Goal: Transaction & Acquisition: Purchase product/service

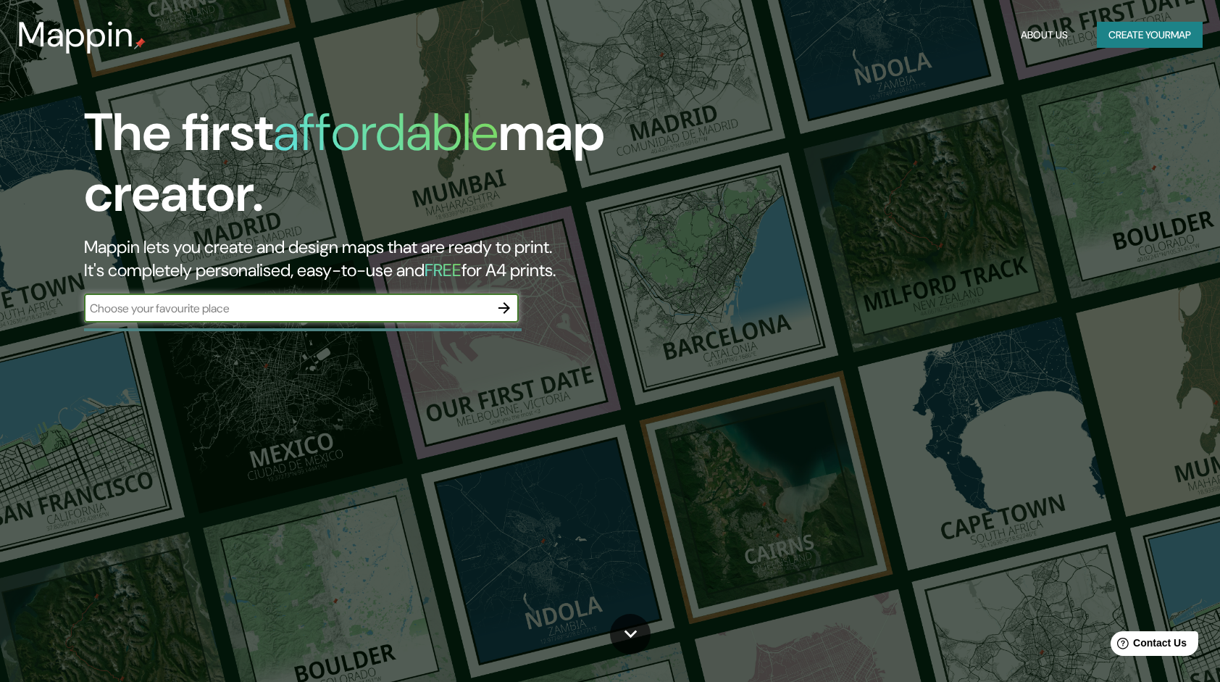
click at [509, 306] on icon "button" at bounding box center [504, 307] width 17 height 17
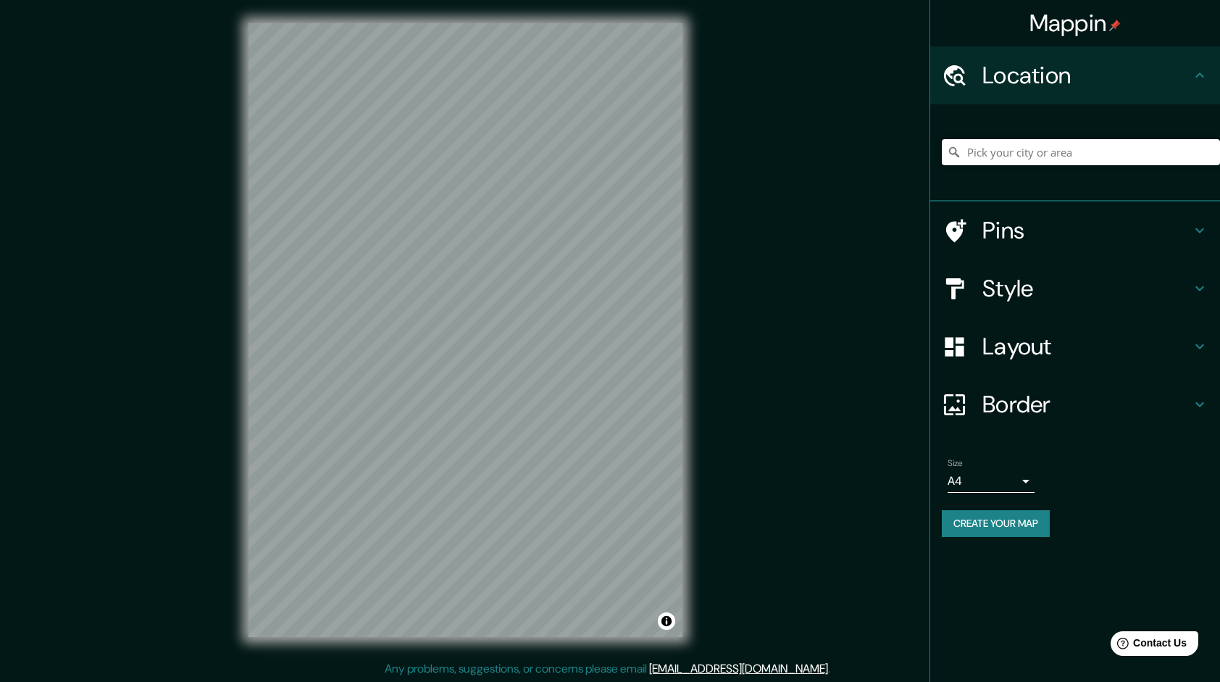
click at [996, 154] on input "Pick your city or area" at bounding box center [1081, 152] width 278 height 26
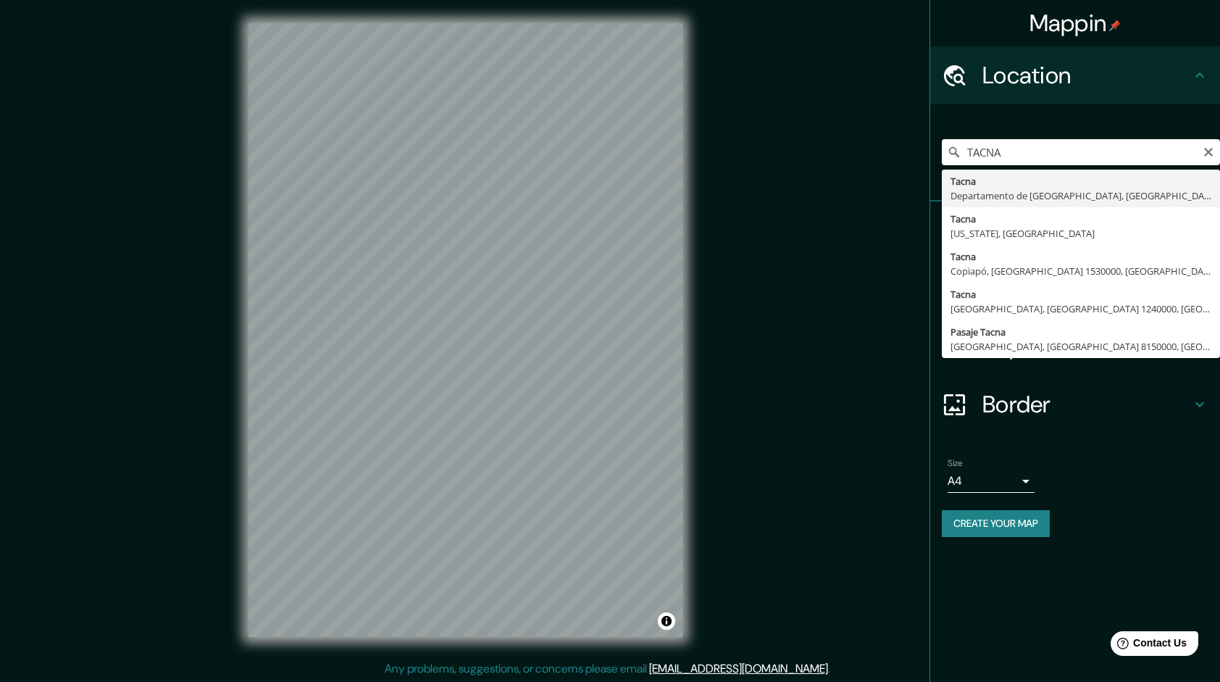
type input "[GEOGRAPHIC_DATA], [GEOGRAPHIC_DATA], [GEOGRAPHIC_DATA]"
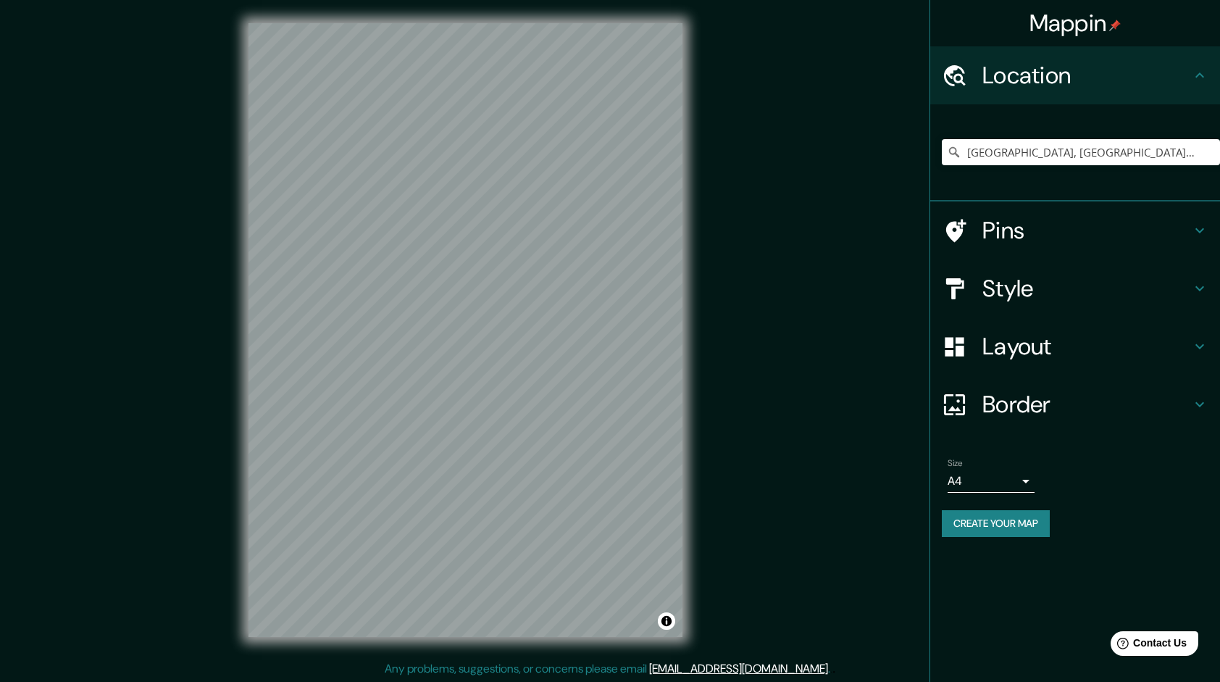
click at [1019, 291] on h4 "Style" at bounding box center [1086, 288] width 209 height 29
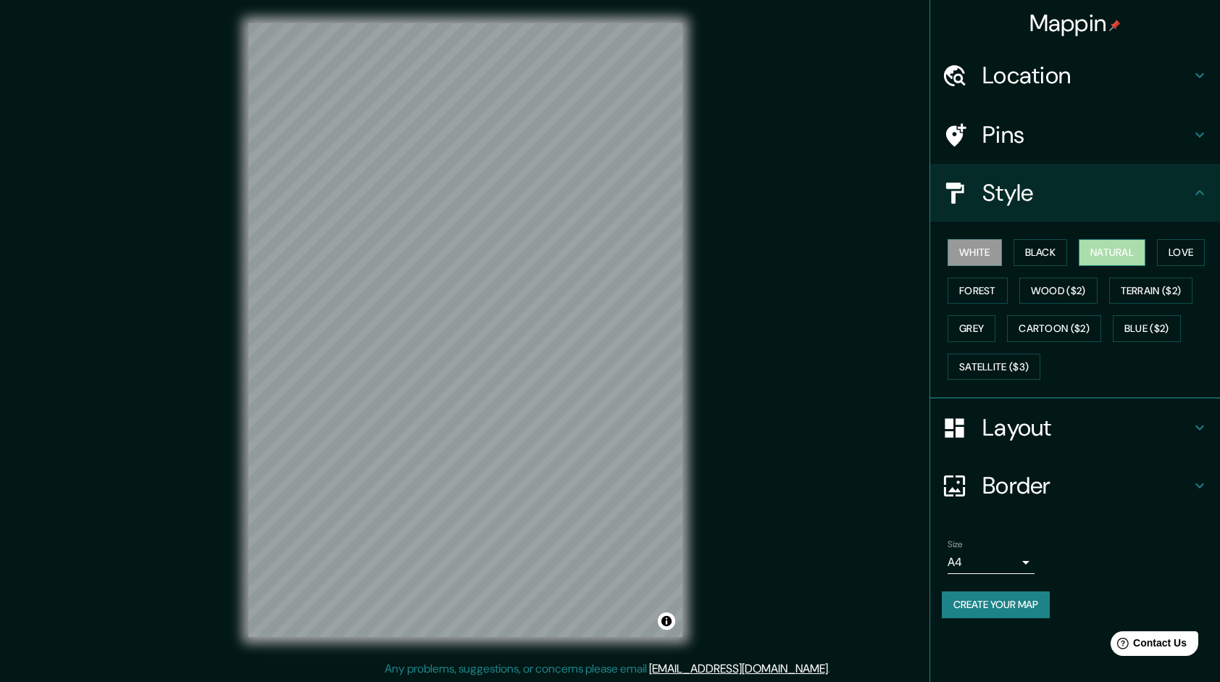
click at [1109, 259] on button "Natural" at bounding box center [1112, 252] width 67 height 27
click at [968, 249] on button "White" at bounding box center [975, 252] width 54 height 27
click at [1049, 259] on button "Black" at bounding box center [1041, 252] width 54 height 27
click at [1114, 287] on button "Terrain ($2)" at bounding box center [1151, 290] width 84 height 27
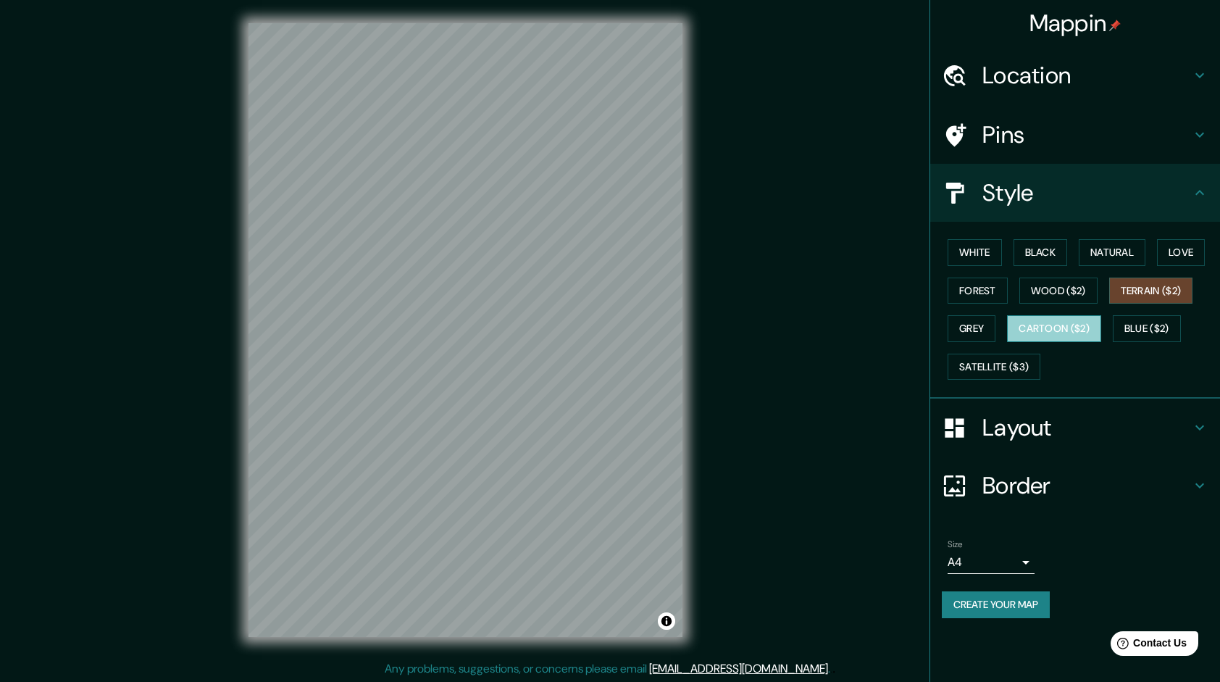
click at [1059, 325] on button "Cartoon ($2)" at bounding box center [1054, 328] width 94 height 27
click at [1135, 325] on button "Blue ($2)" at bounding box center [1147, 328] width 68 height 27
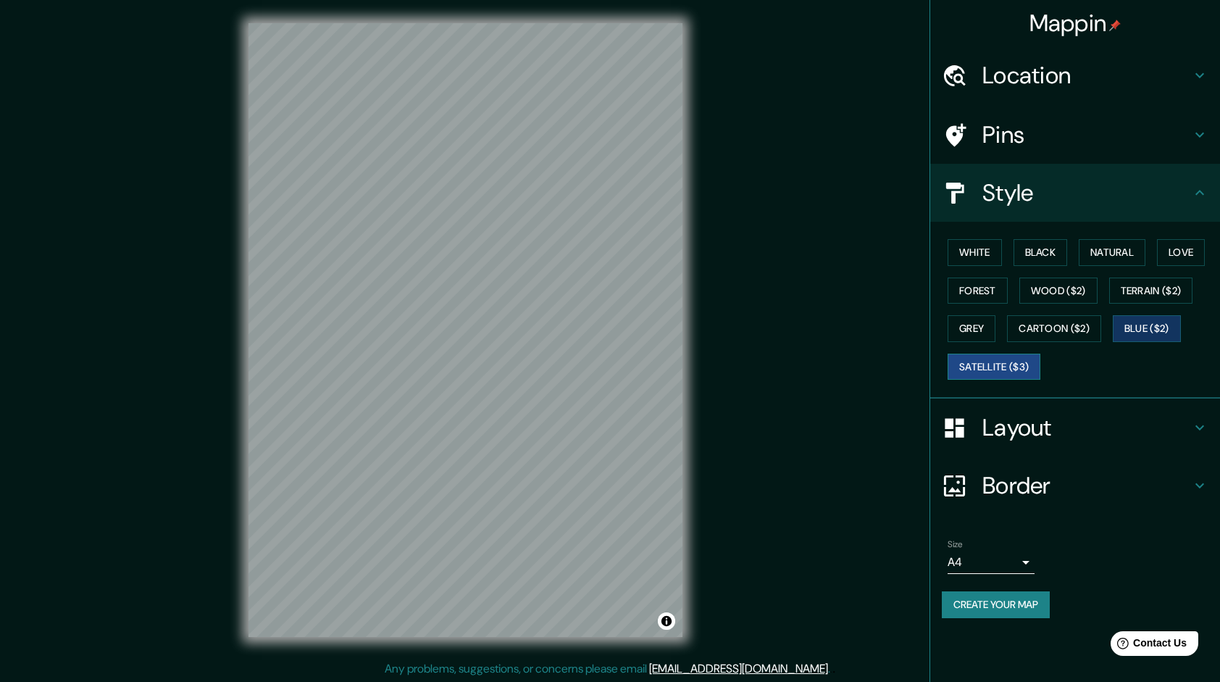
click at [996, 367] on button "Satellite ($3)" at bounding box center [994, 367] width 93 height 27
click at [1104, 264] on button "Natural" at bounding box center [1112, 252] width 67 height 27
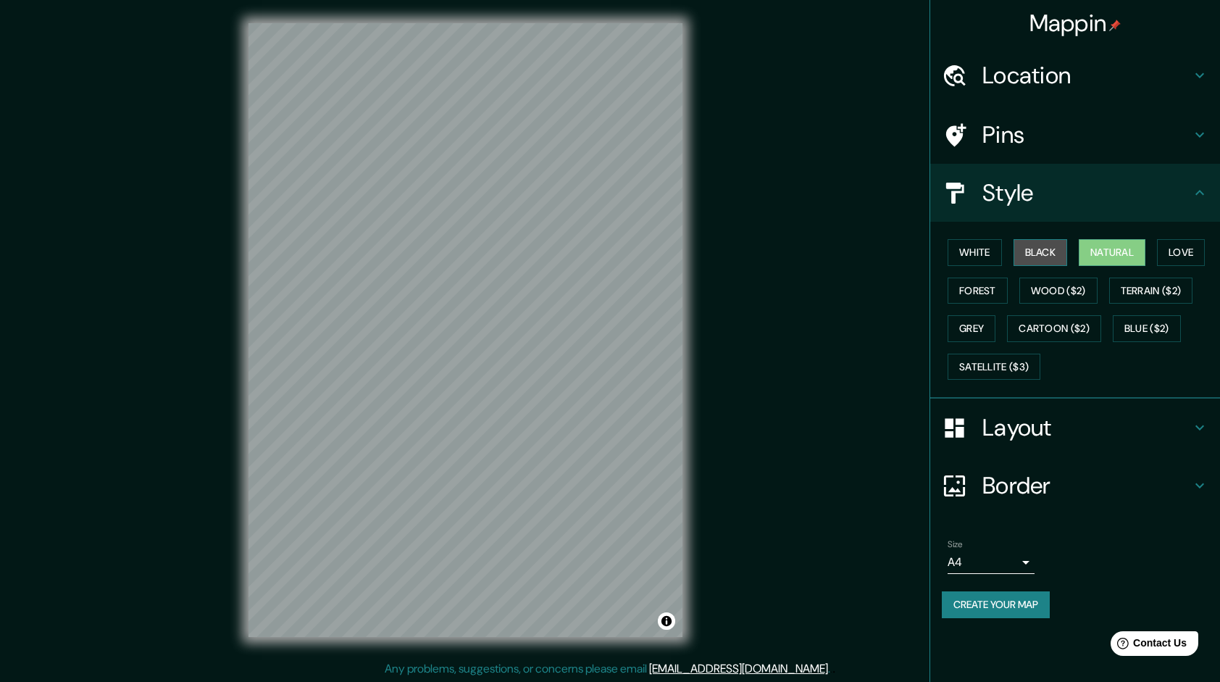
click at [1055, 258] on button "Black" at bounding box center [1041, 252] width 54 height 27
drag, startPoint x: 1084, startPoint y: 251, endPoint x: 974, endPoint y: 254, distance: 109.4
click at [1083, 251] on button "Natural" at bounding box center [1112, 252] width 67 height 27
click at [972, 253] on button "White" at bounding box center [975, 252] width 54 height 27
click at [1129, 252] on button "Natural" at bounding box center [1112, 252] width 67 height 27
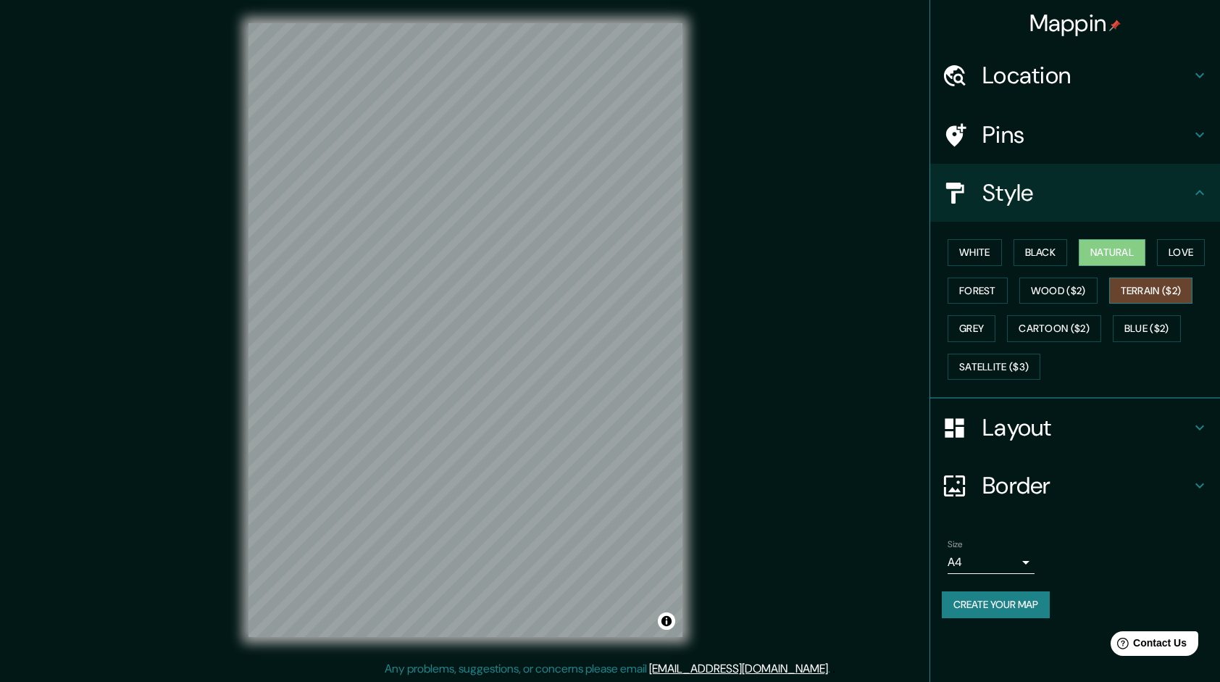
click at [1124, 294] on button "Terrain ($2)" at bounding box center [1151, 290] width 84 height 27
click at [1009, 374] on button "Satellite ($3)" at bounding box center [994, 367] width 93 height 27
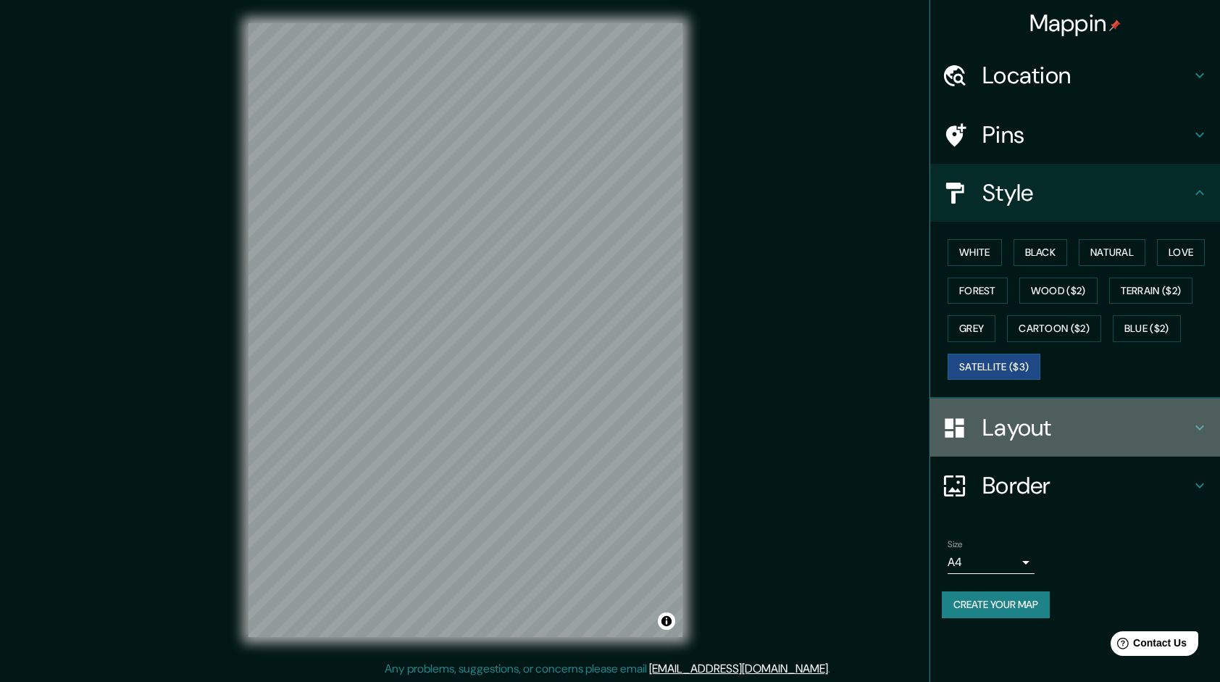
click at [1053, 426] on h4 "Layout" at bounding box center [1086, 427] width 209 height 29
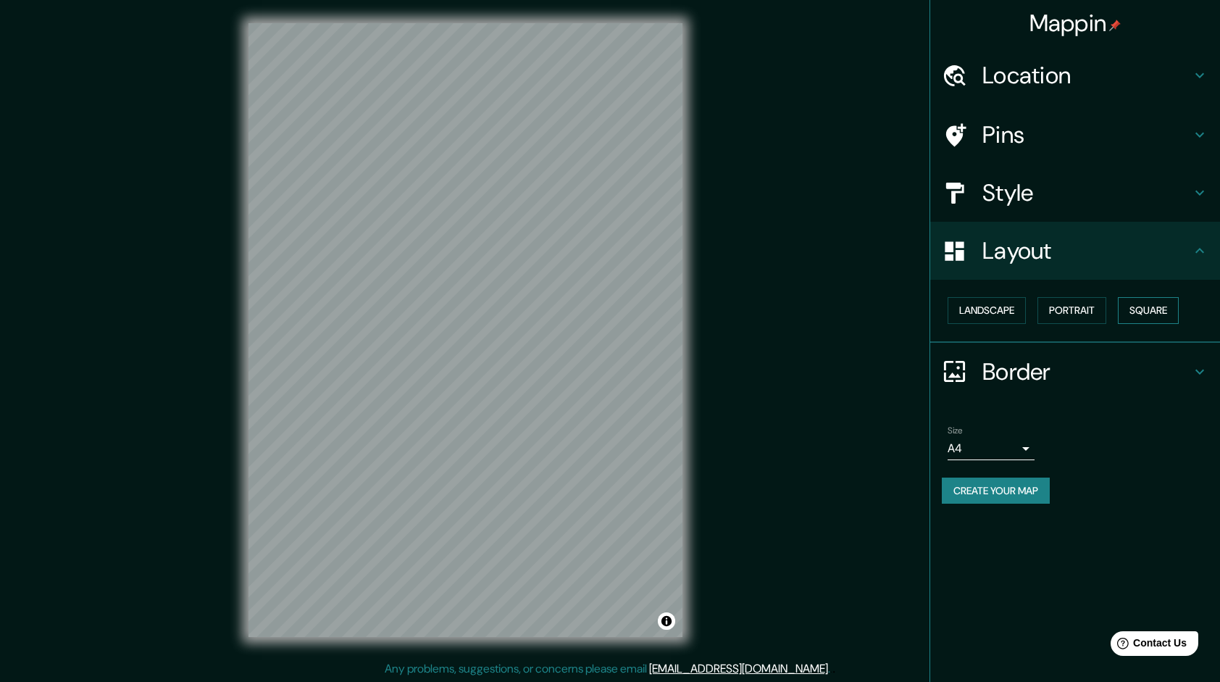
click at [1143, 311] on button "Square" at bounding box center [1148, 310] width 61 height 27
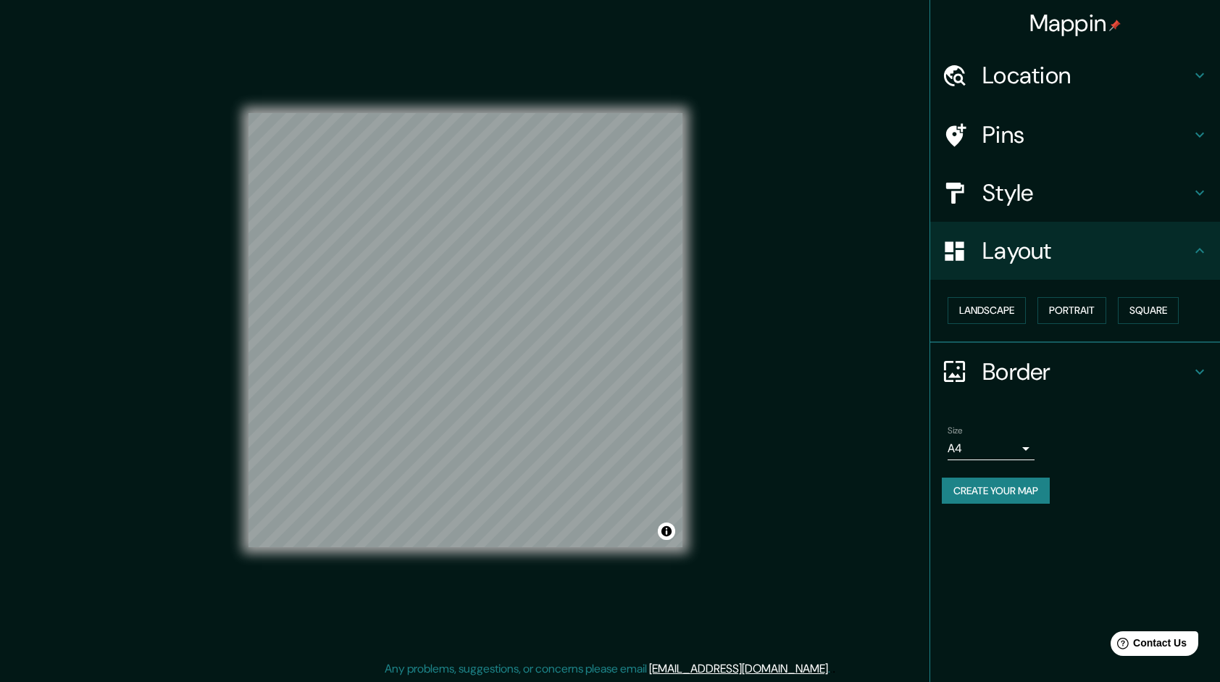
click at [1062, 186] on h4 "Style" at bounding box center [1086, 192] width 209 height 29
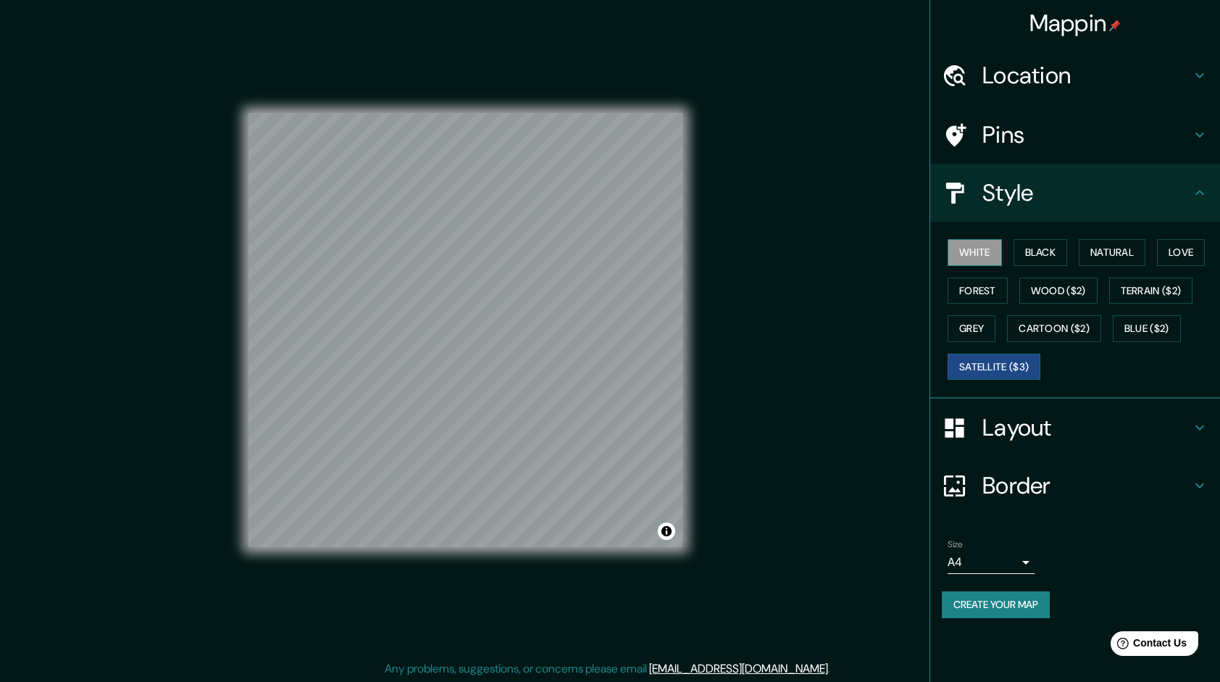
click at [975, 257] on button "White" at bounding box center [975, 252] width 54 height 27
click at [998, 368] on button "Satellite ($3)" at bounding box center [994, 367] width 93 height 27
click at [984, 255] on button "White" at bounding box center [975, 252] width 54 height 27
click at [1032, 261] on button "Black" at bounding box center [1041, 252] width 54 height 27
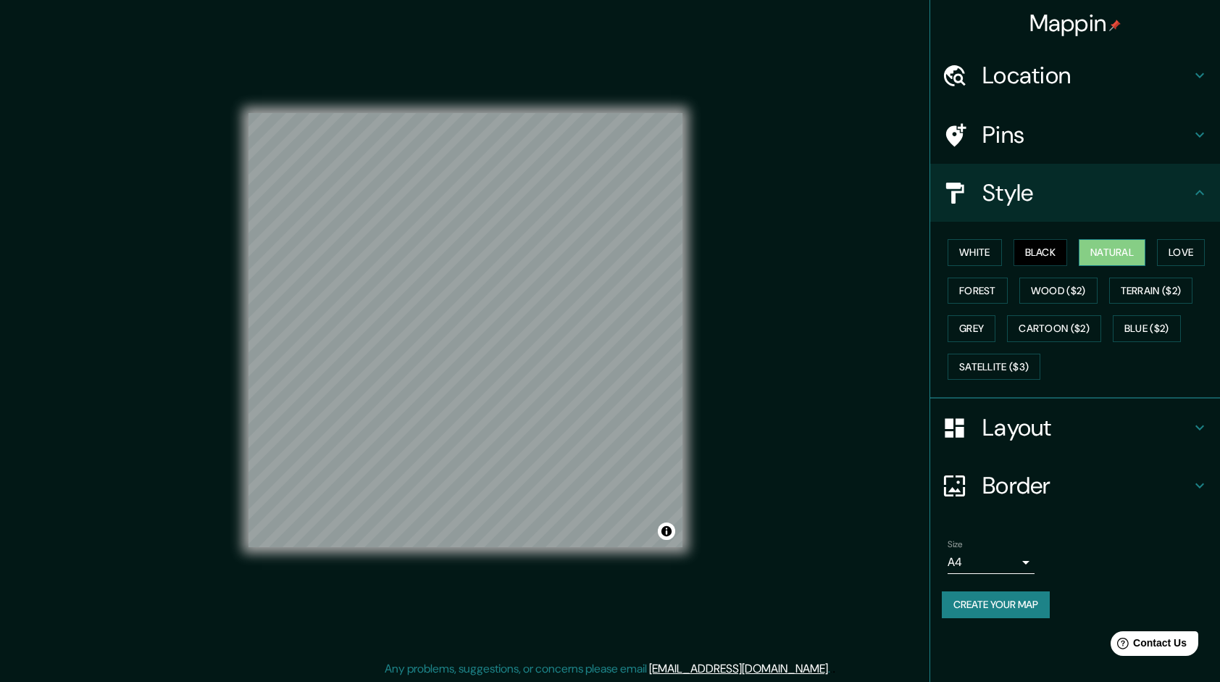
click at [1089, 256] on button "Natural" at bounding box center [1112, 252] width 67 height 27
click at [1164, 260] on button "Love" at bounding box center [1181, 252] width 48 height 27
click at [1143, 293] on button "Terrain ($2)" at bounding box center [1151, 290] width 84 height 27
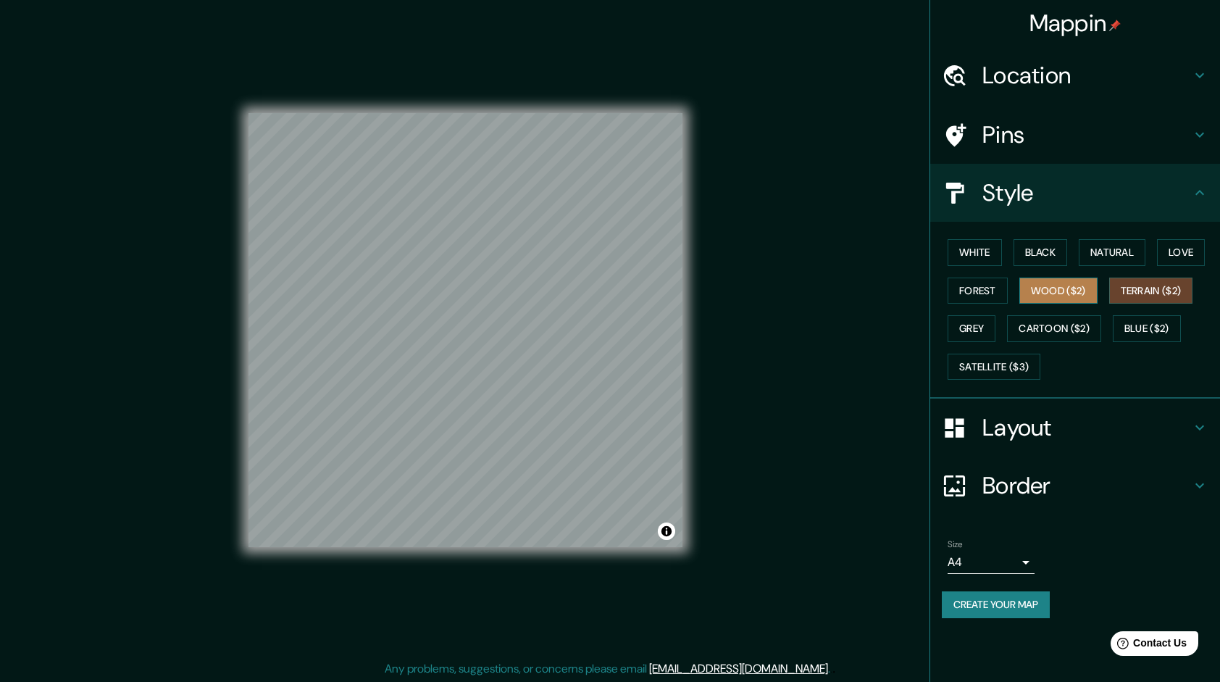
click at [1084, 293] on button "Wood ($2)" at bounding box center [1058, 290] width 78 height 27
click at [993, 283] on button "Forest" at bounding box center [978, 290] width 60 height 27
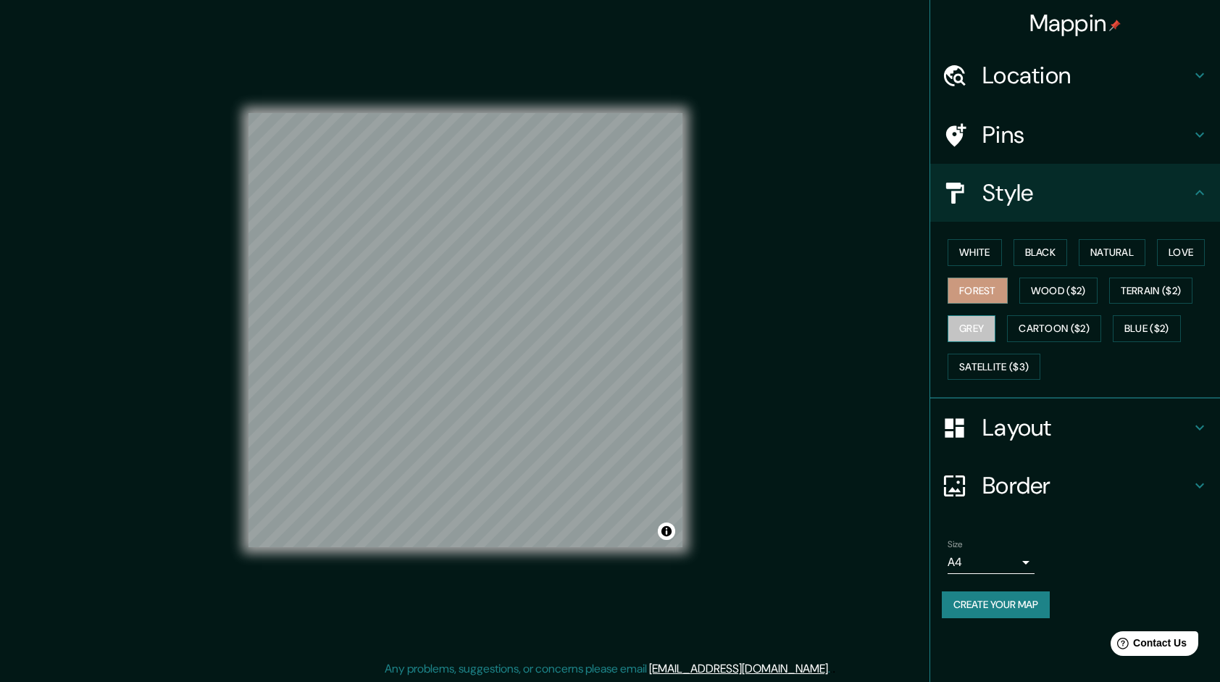
click at [985, 321] on button "Grey" at bounding box center [972, 328] width 48 height 27
click at [1034, 325] on button "Cartoon ($2)" at bounding box center [1054, 328] width 94 height 27
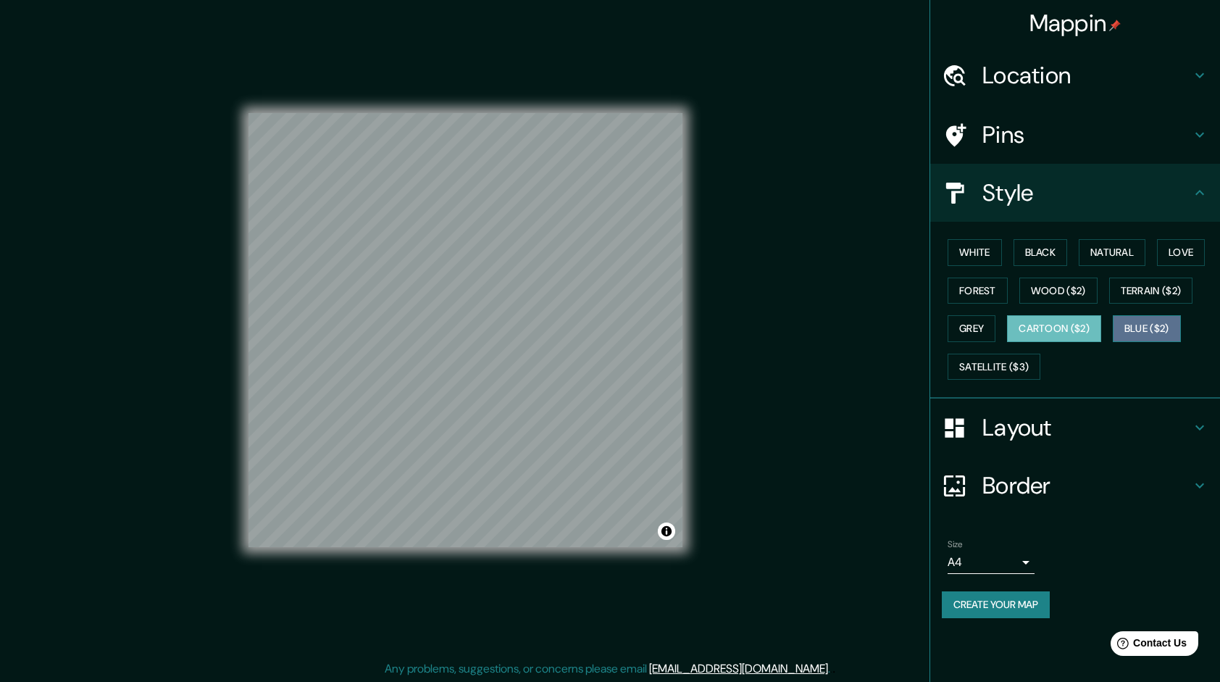
click at [1120, 329] on button "Blue ($2)" at bounding box center [1147, 328] width 68 height 27
click at [1051, 326] on button "Cartoon ($2)" at bounding box center [1054, 328] width 94 height 27
click at [1003, 362] on button "Satellite ($3)" at bounding box center [994, 367] width 93 height 27
